Goal: Book appointment/travel/reservation

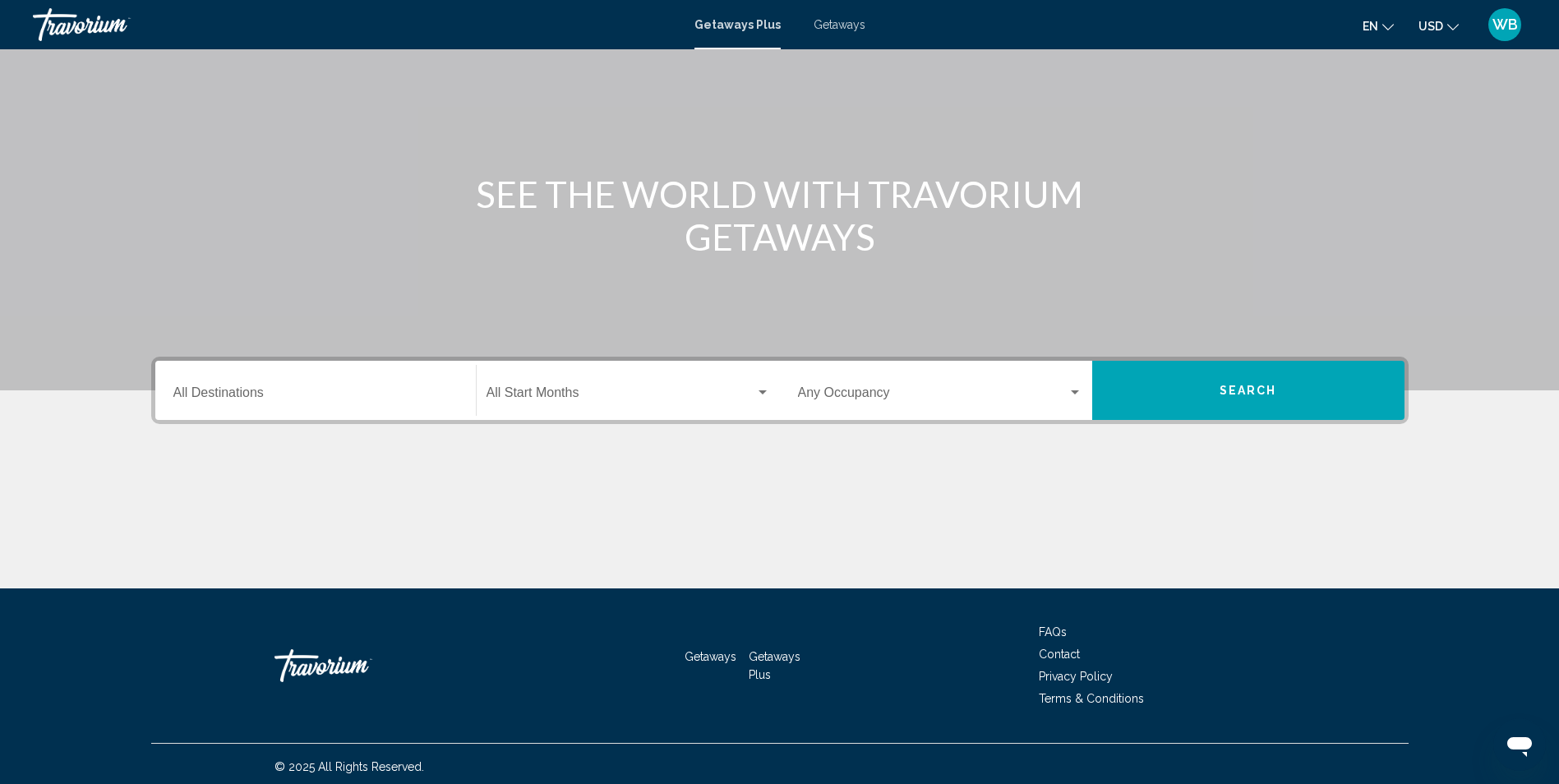
scroll to position [109, 0]
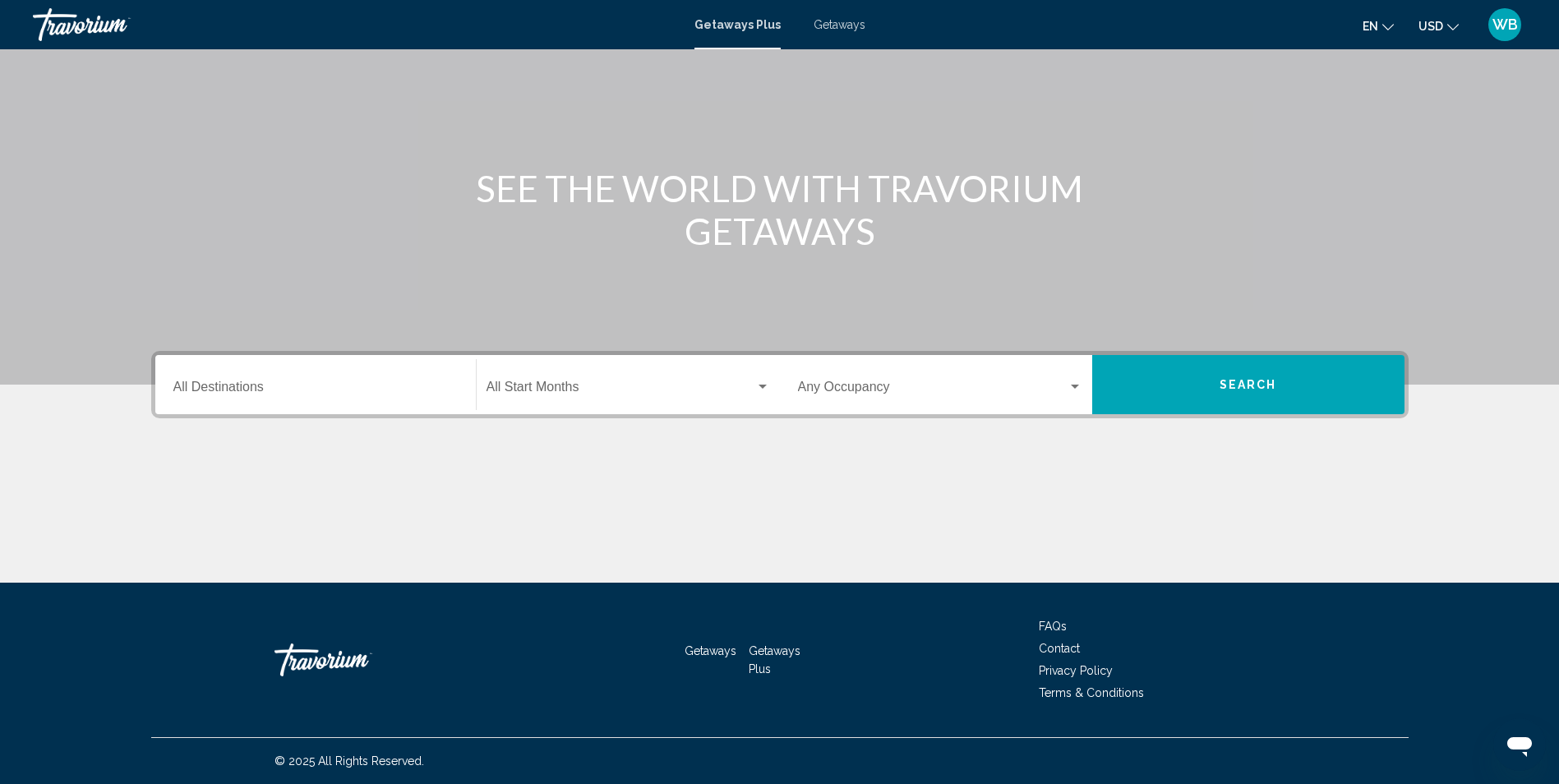
click at [594, 391] on span "Search widget" at bounding box center [621, 390] width 269 height 15
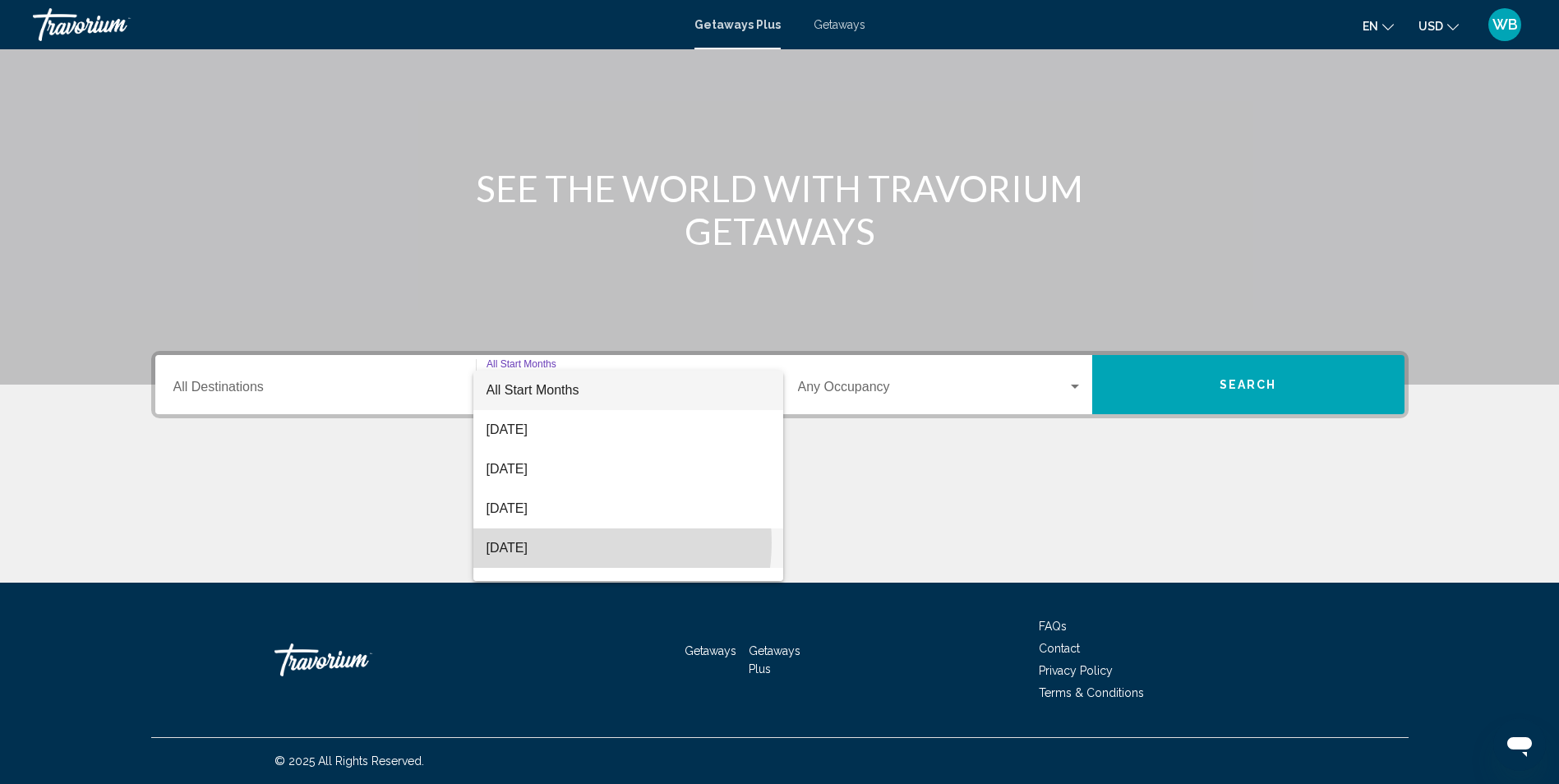
click at [567, 542] on span "[DATE]" at bounding box center [628, 548] width 284 height 39
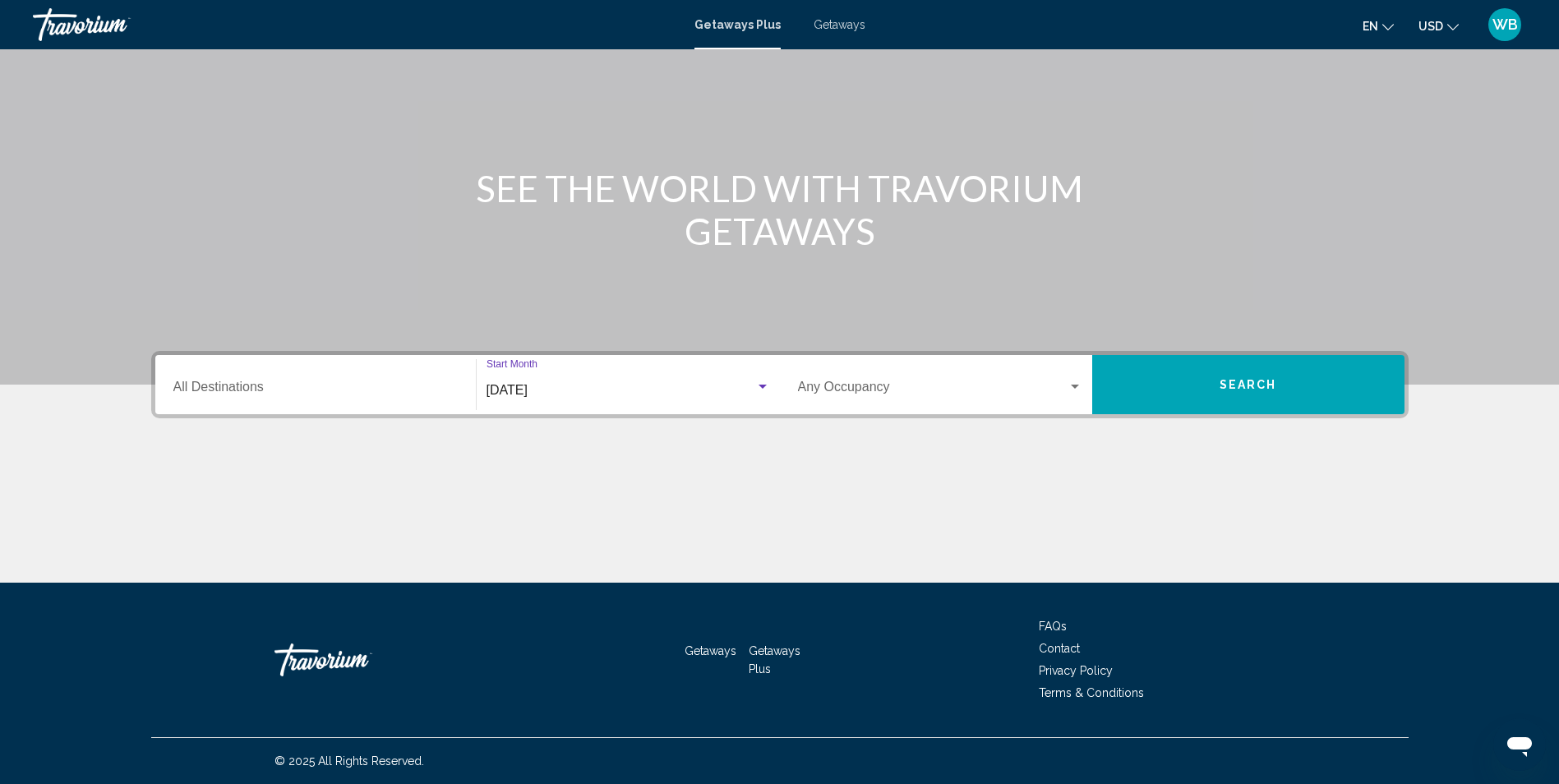
click at [1077, 385] on div "Search widget" at bounding box center [1075, 386] width 9 height 4
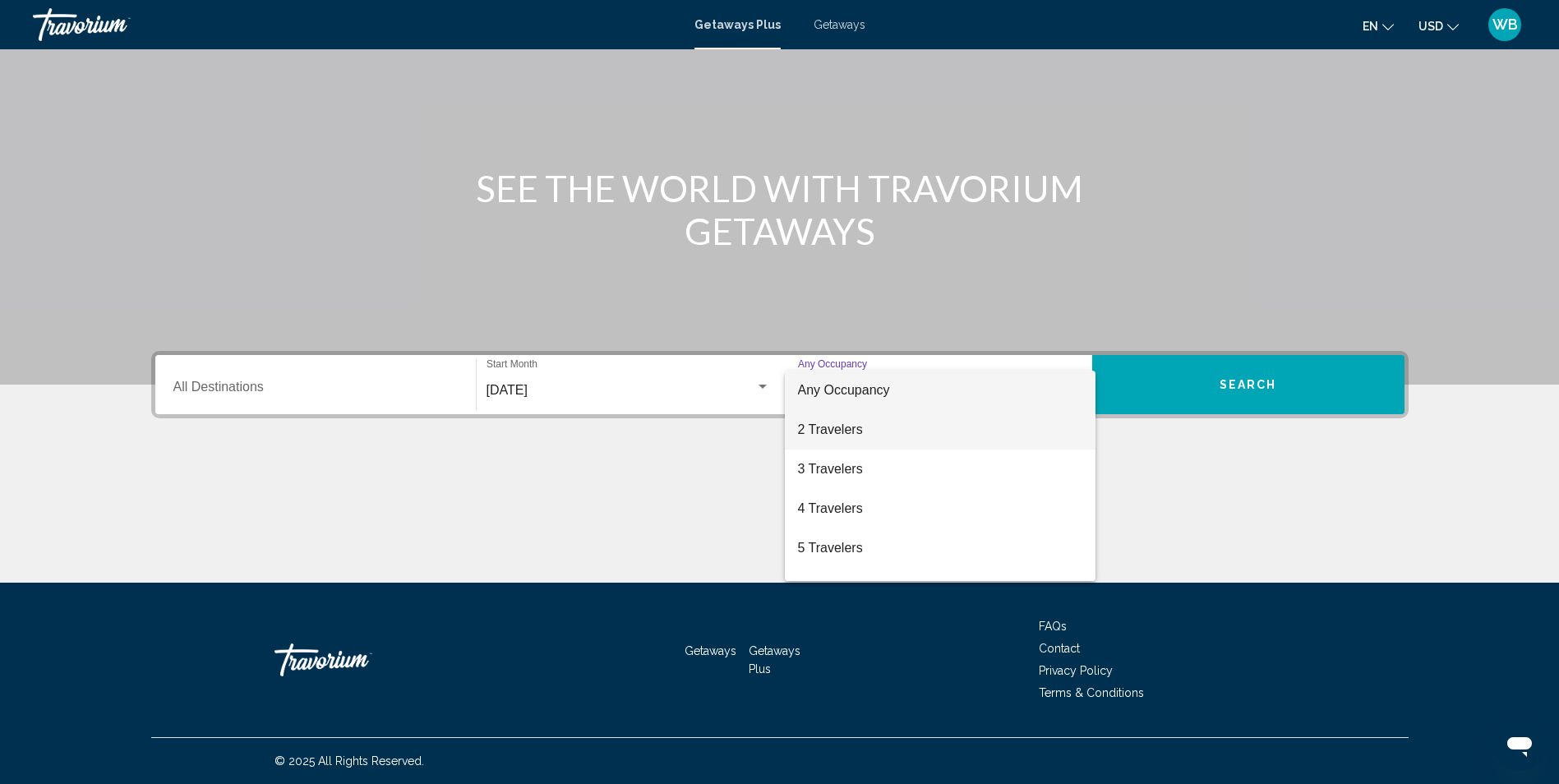
click at [900, 436] on span "2 Travelers" at bounding box center [940, 429] width 285 height 39
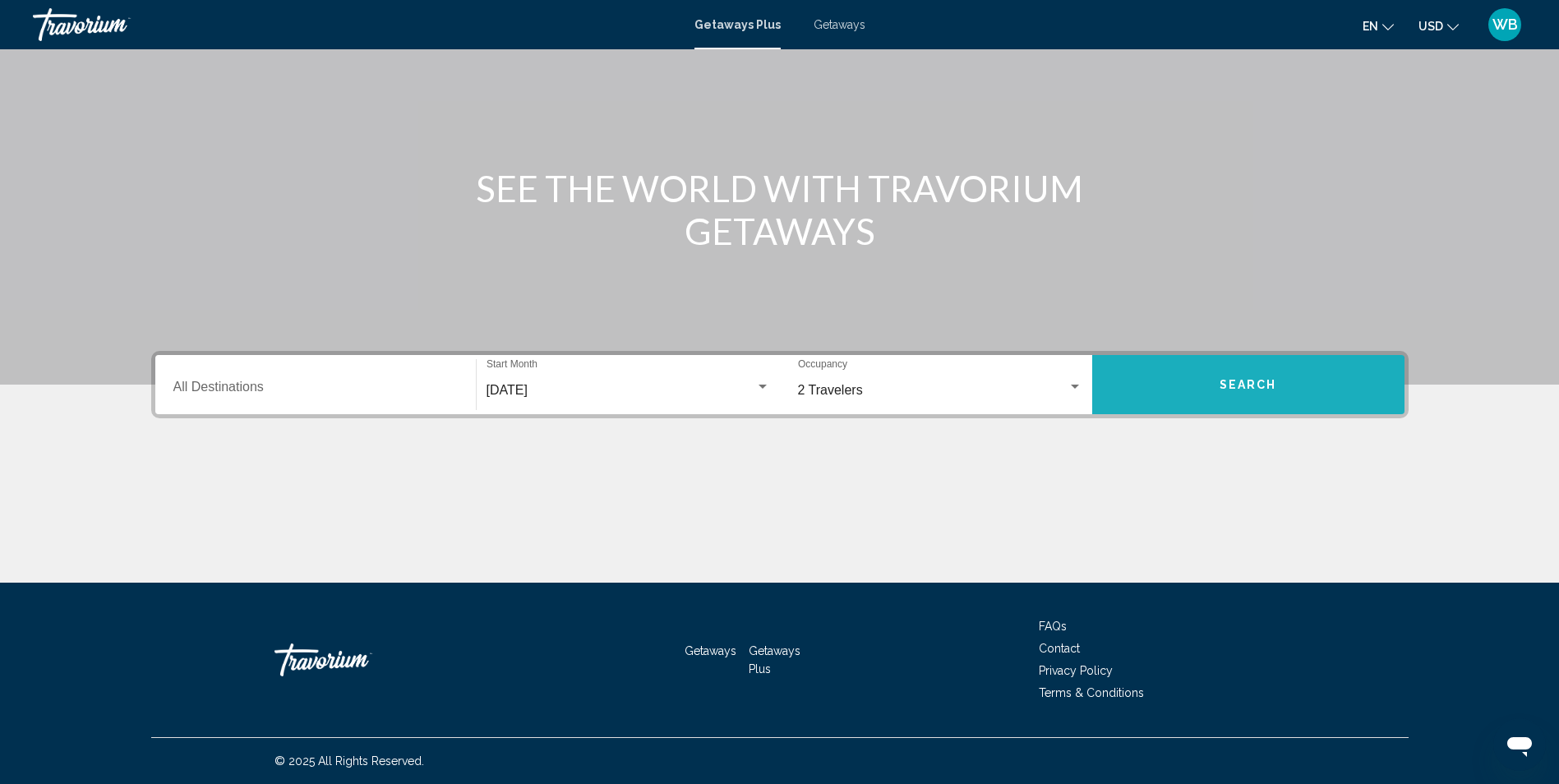
click at [1247, 387] on span "Search" at bounding box center [1248, 385] width 57 height 13
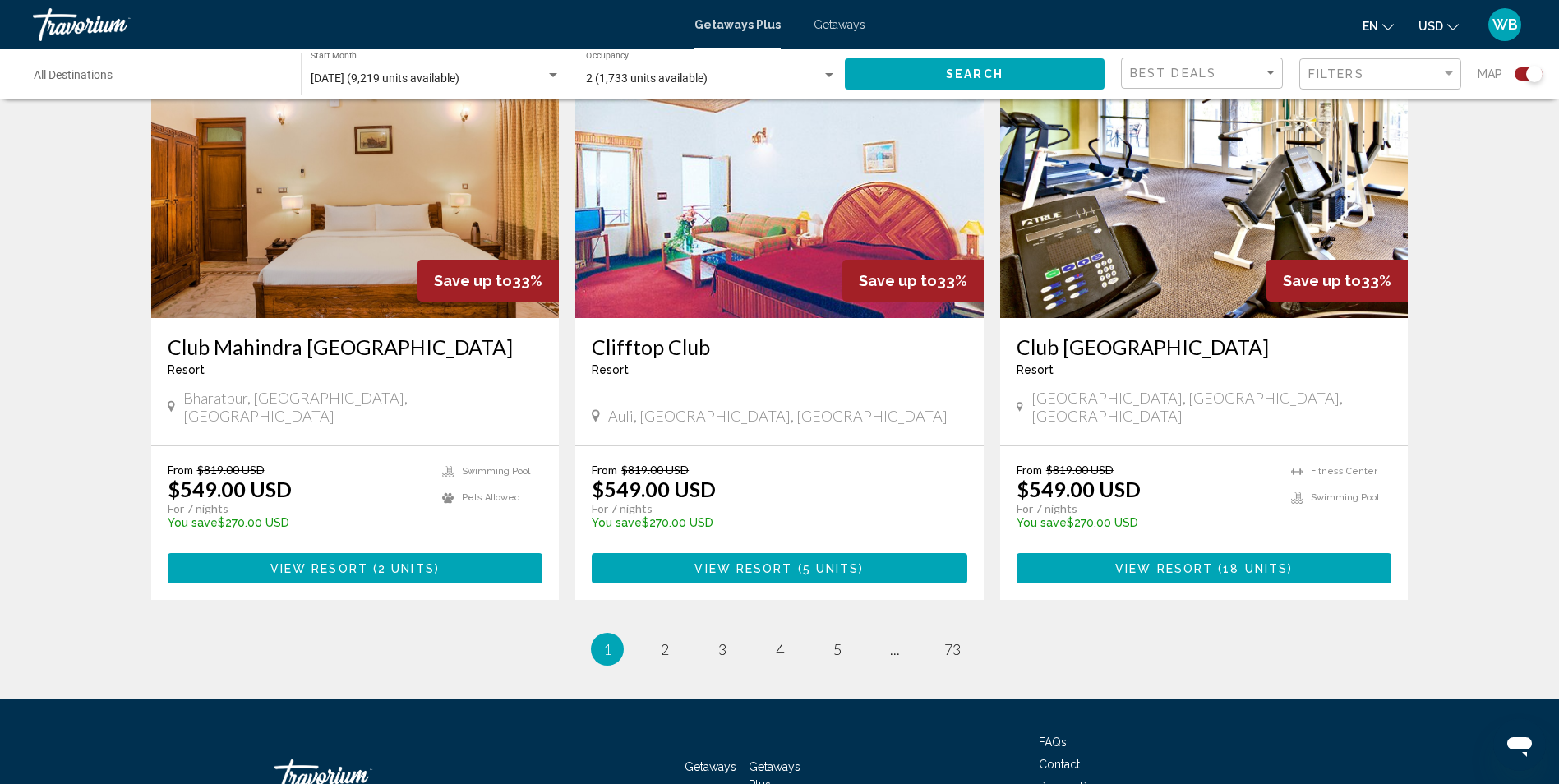
scroll to position [2383, 0]
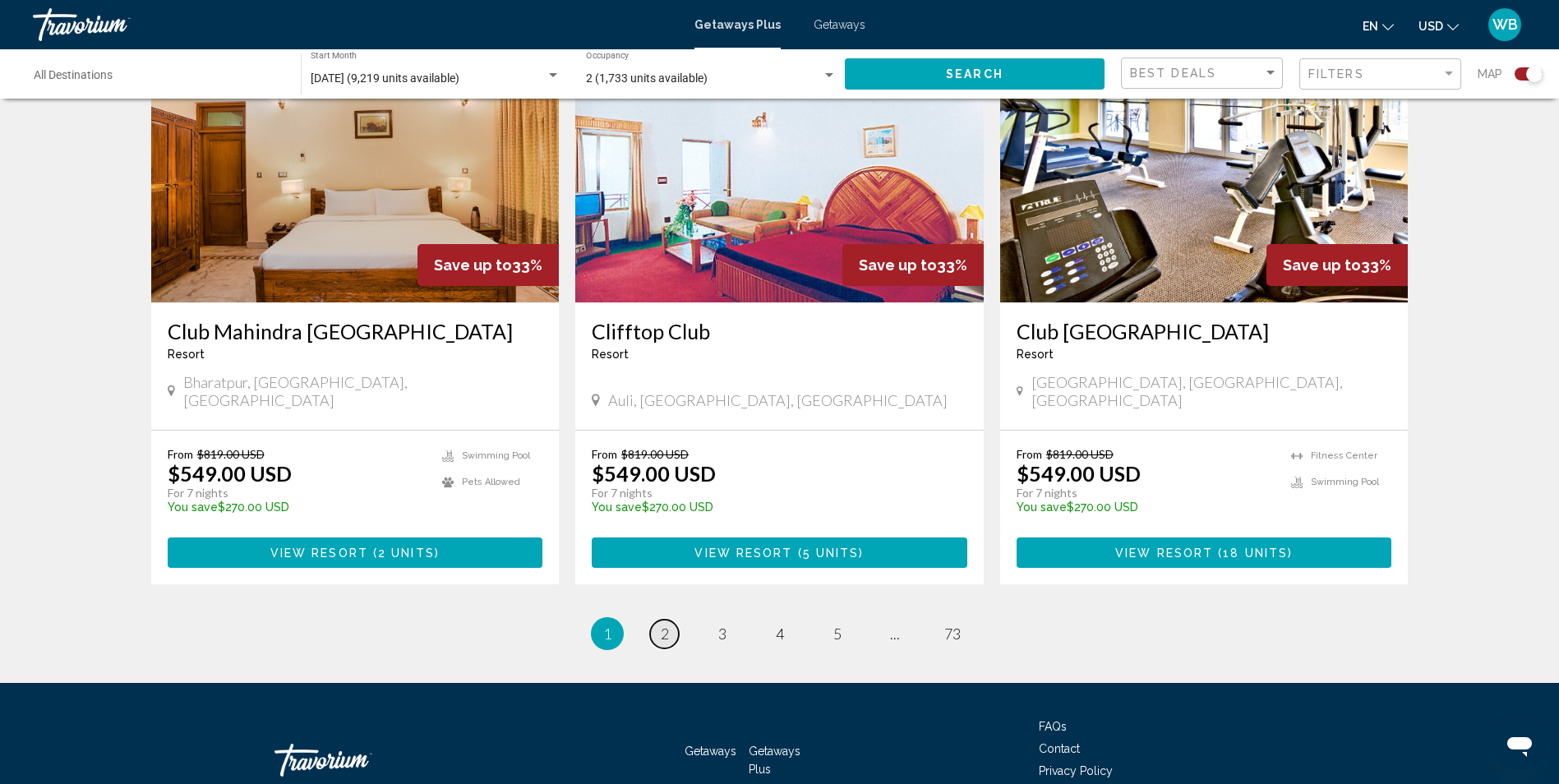
click at [669, 625] on span "2" at bounding box center [665, 633] width 9 height 18
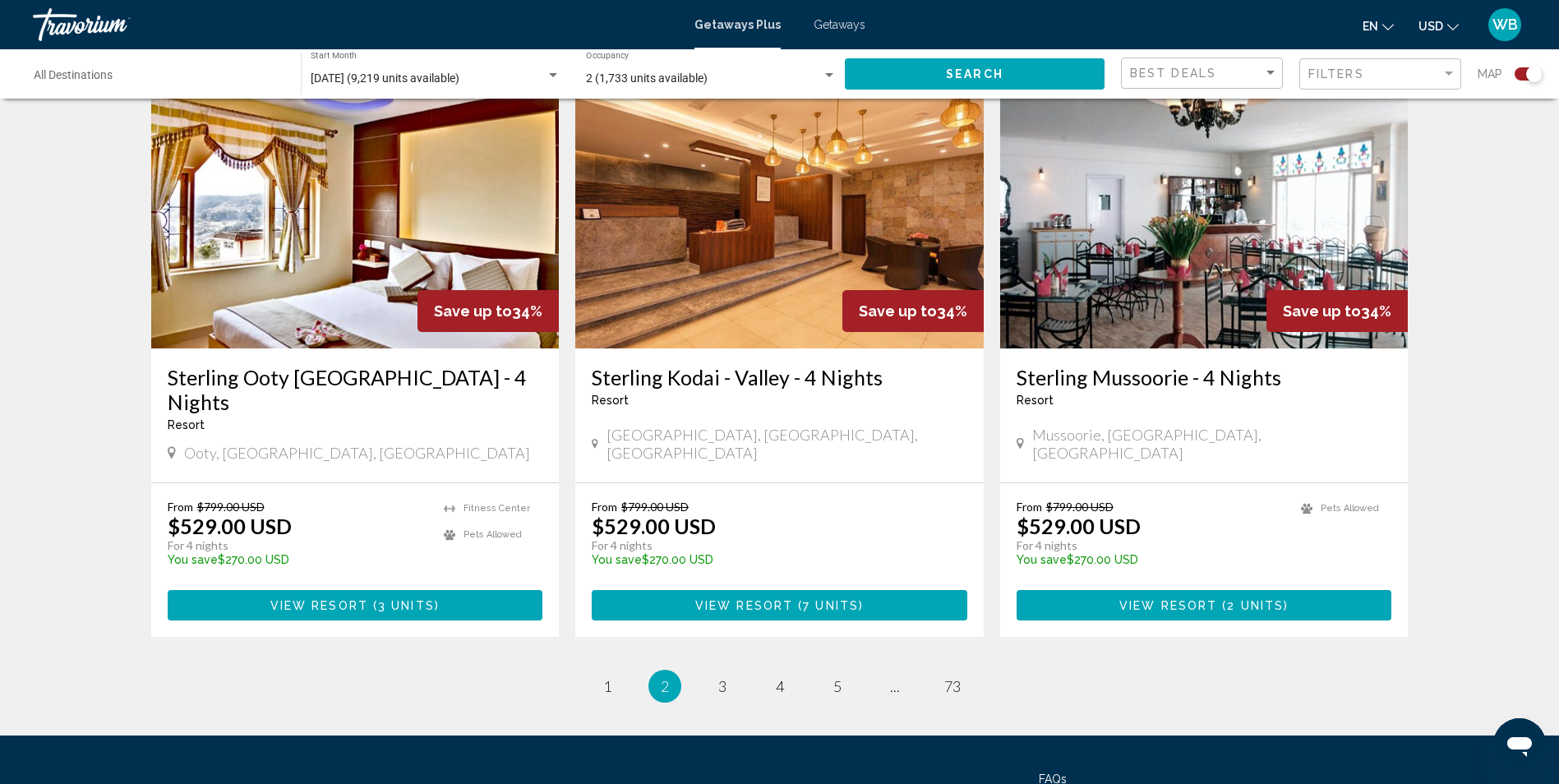
scroll to position [2428, 0]
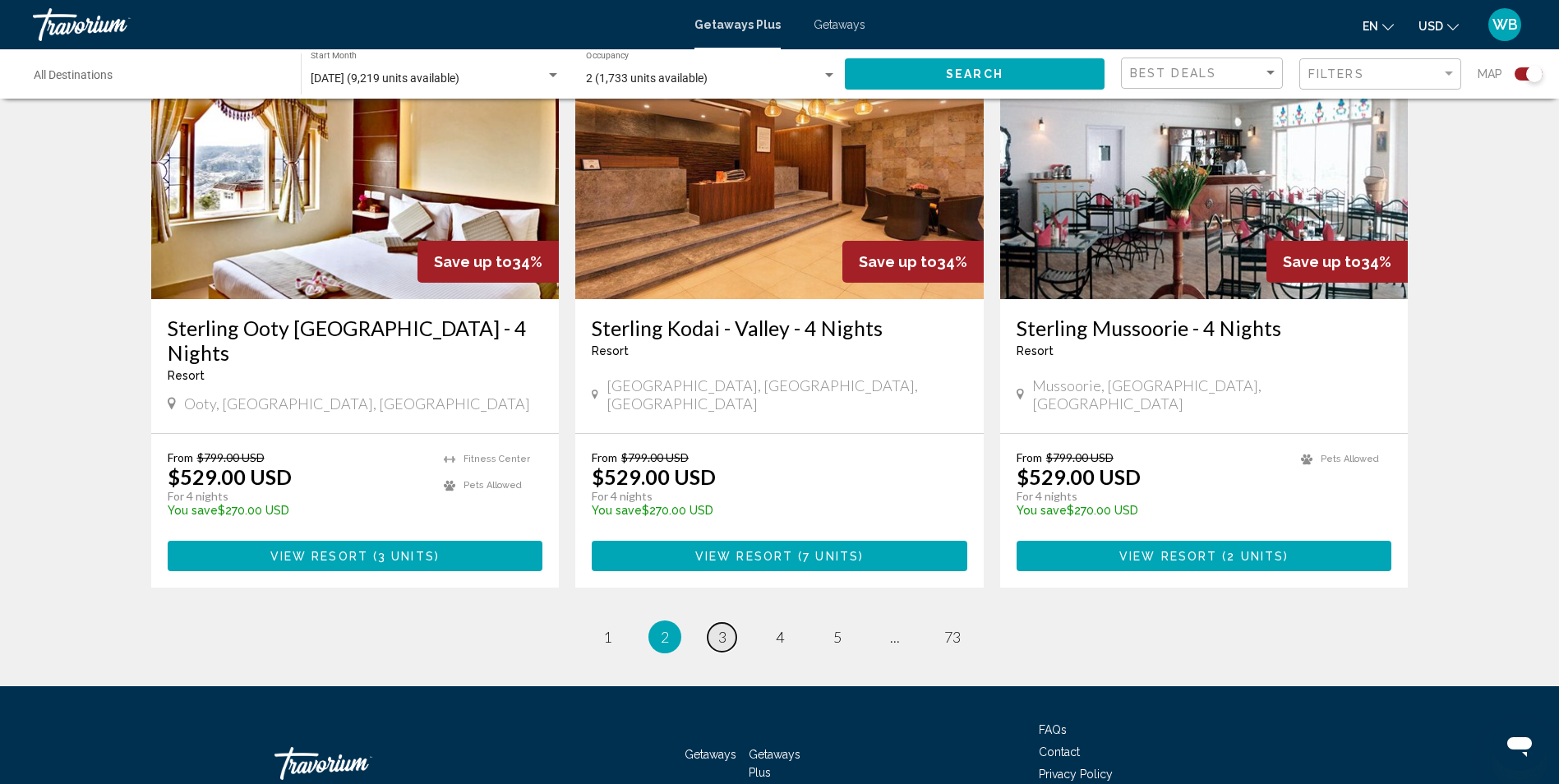
click at [723, 628] on span "3" at bounding box center [723, 637] width 9 height 18
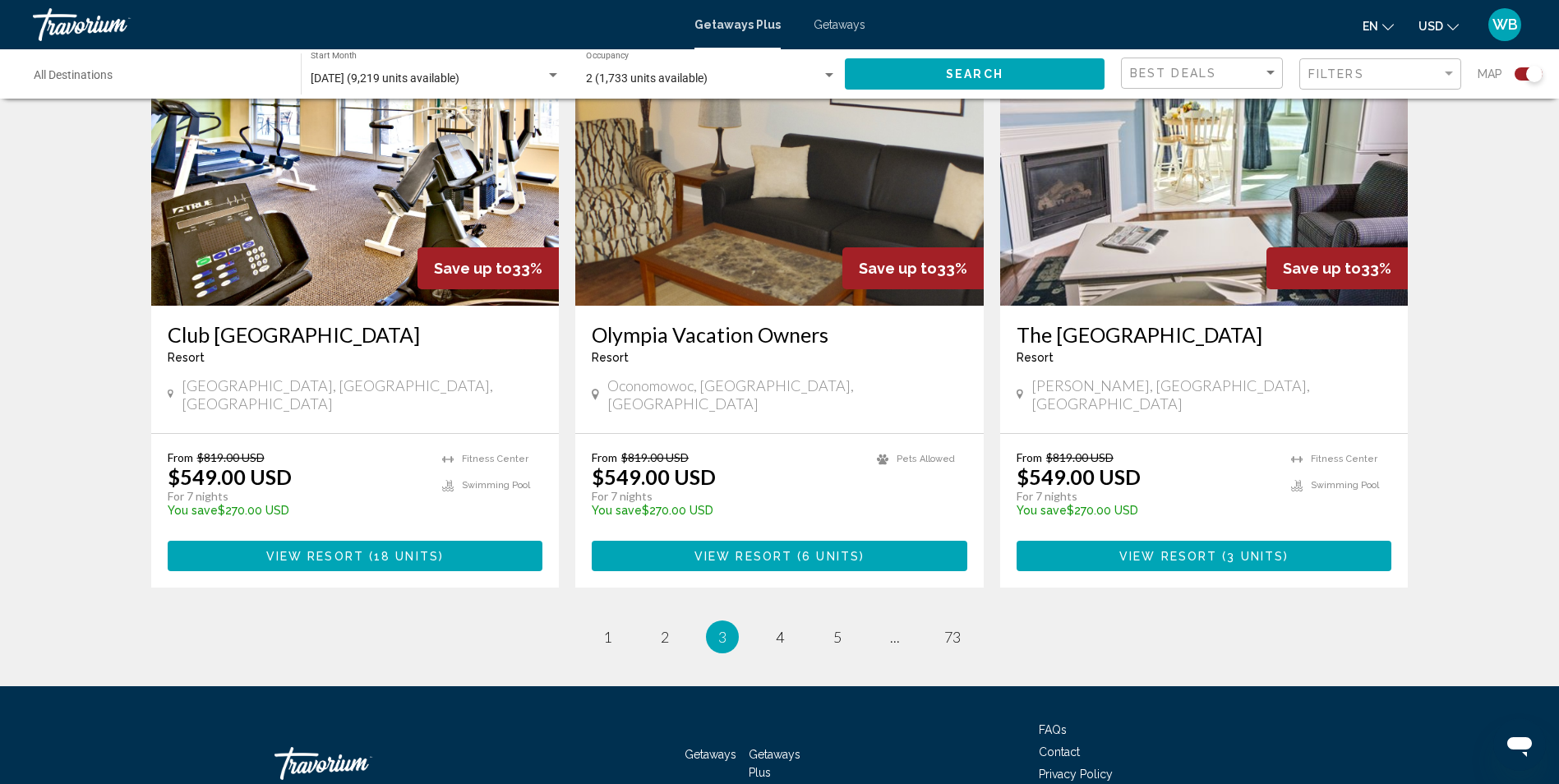
scroll to position [2453, 0]
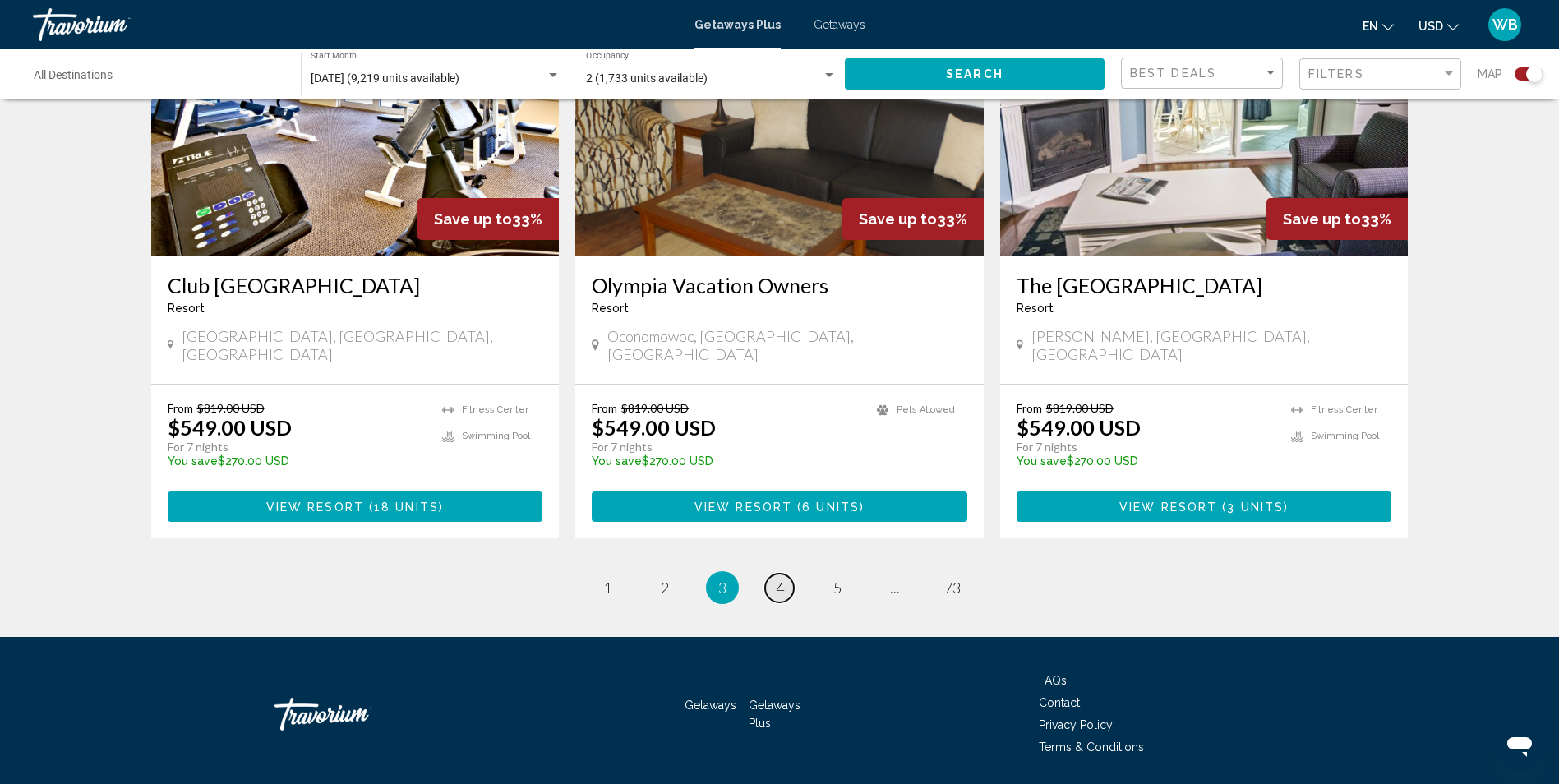
click at [778, 578] on span "4" at bounding box center [780, 587] width 9 height 18
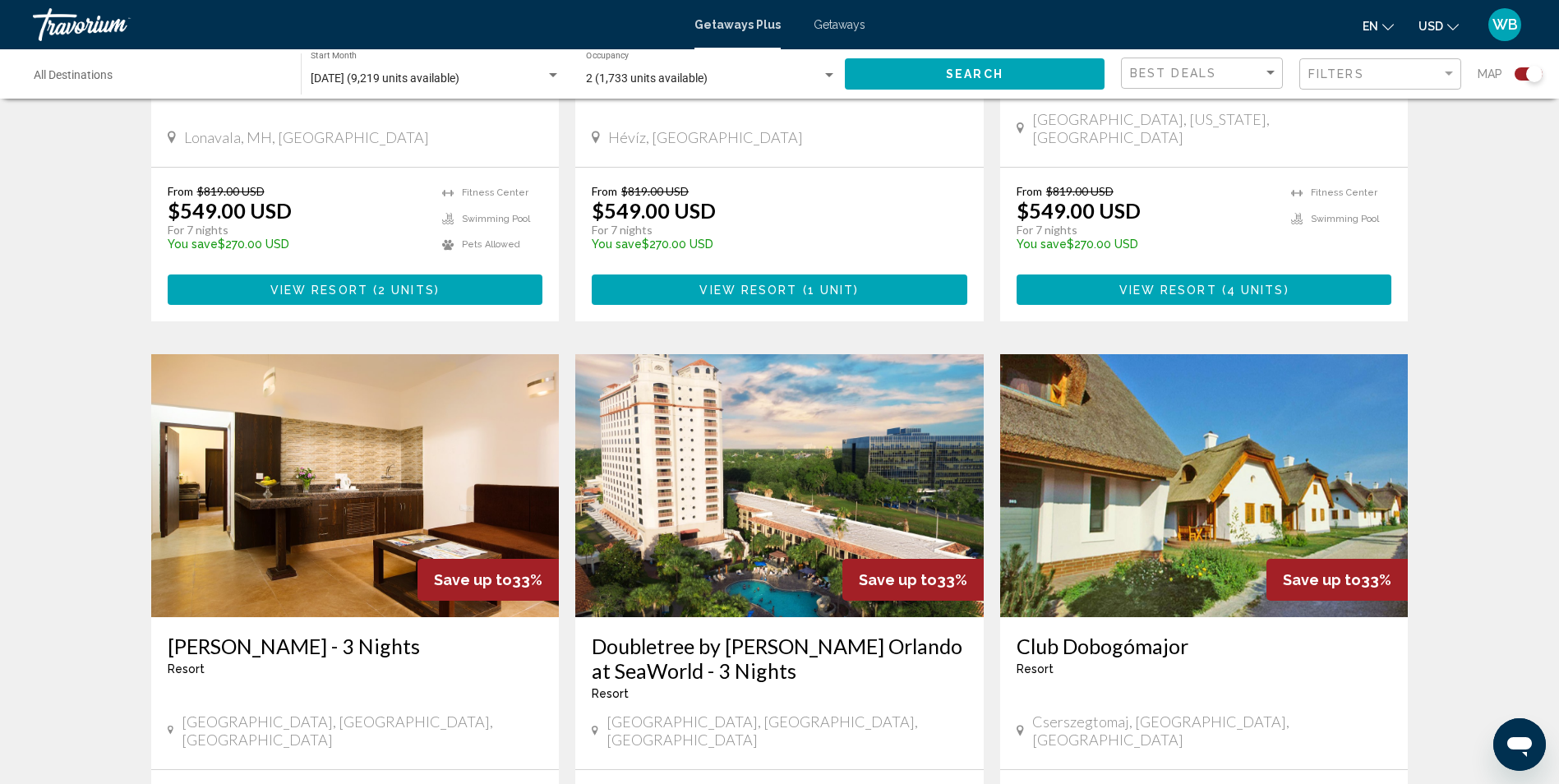
scroll to position [2136, 0]
